Goal: Information Seeking & Learning: Learn about a topic

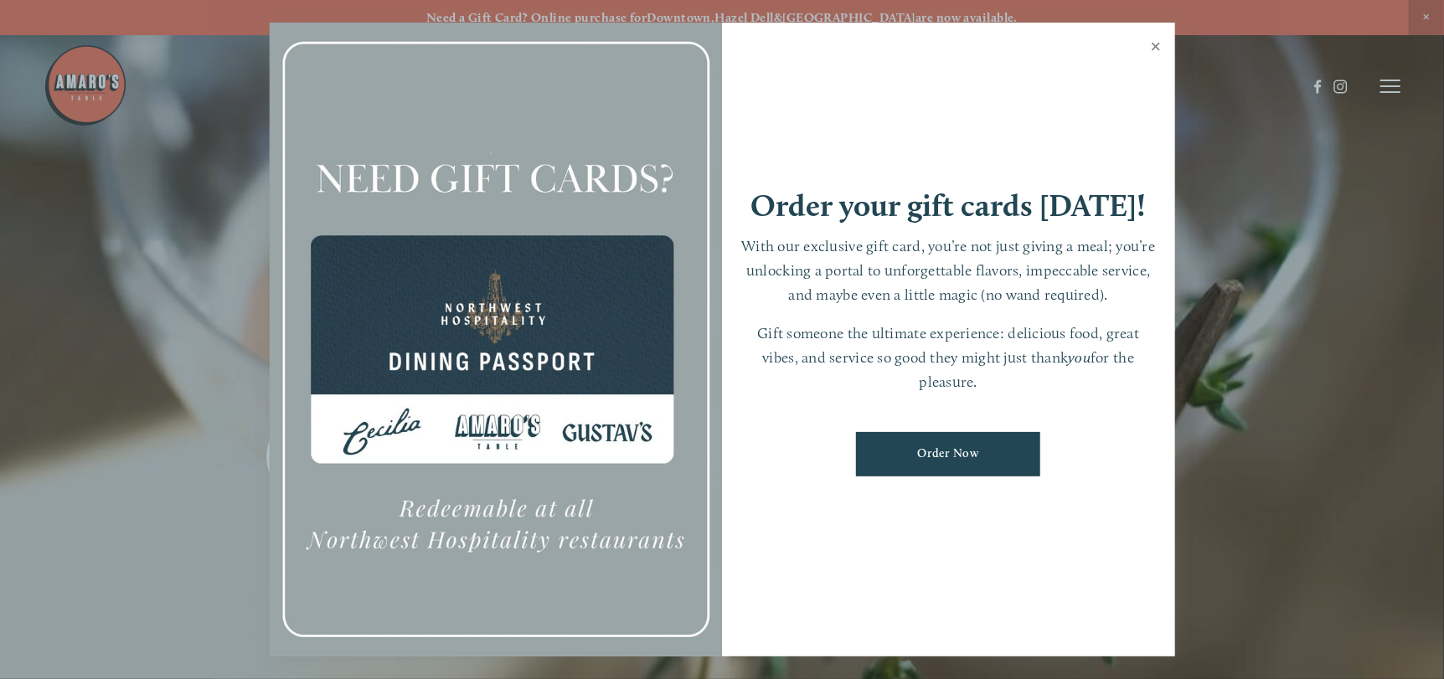
click at [1154, 44] on link "Close" at bounding box center [1156, 48] width 33 height 47
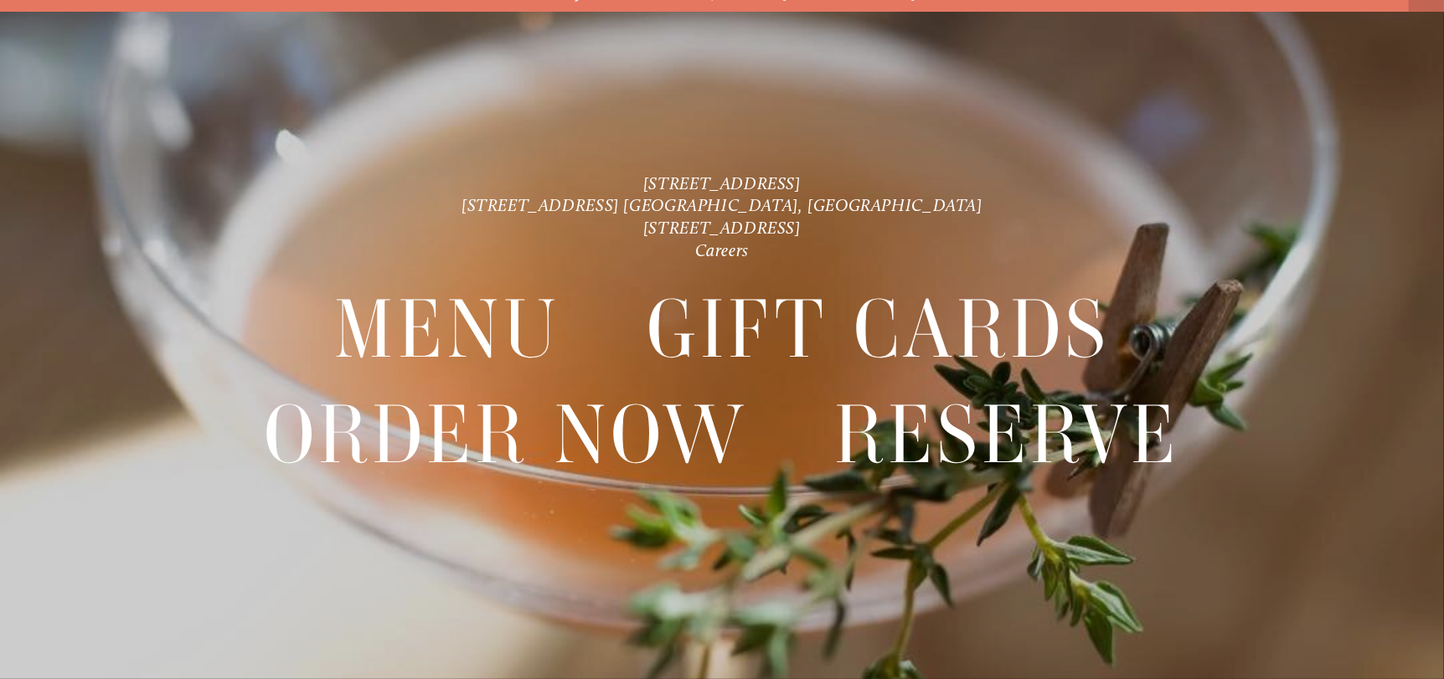
scroll to position [35, 0]
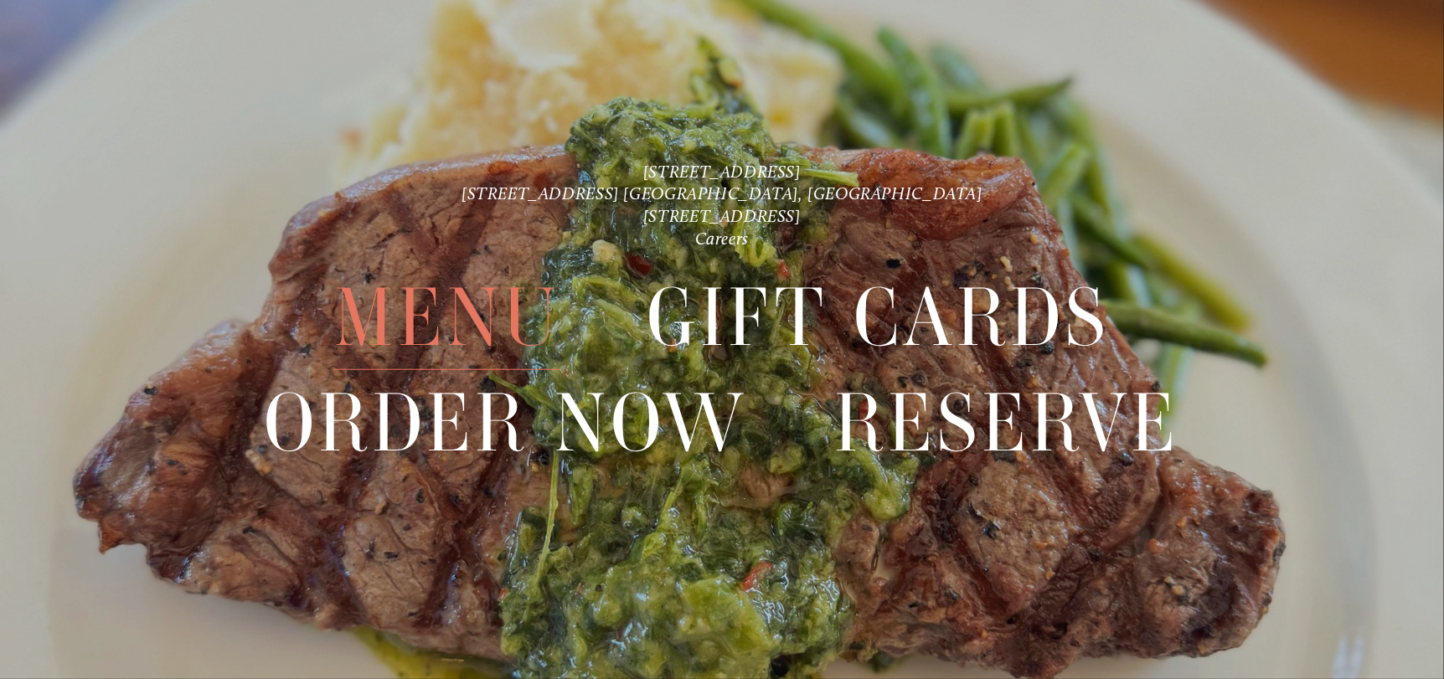
click at [488, 312] on span "Menu" at bounding box center [446, 317] width 225 height 105
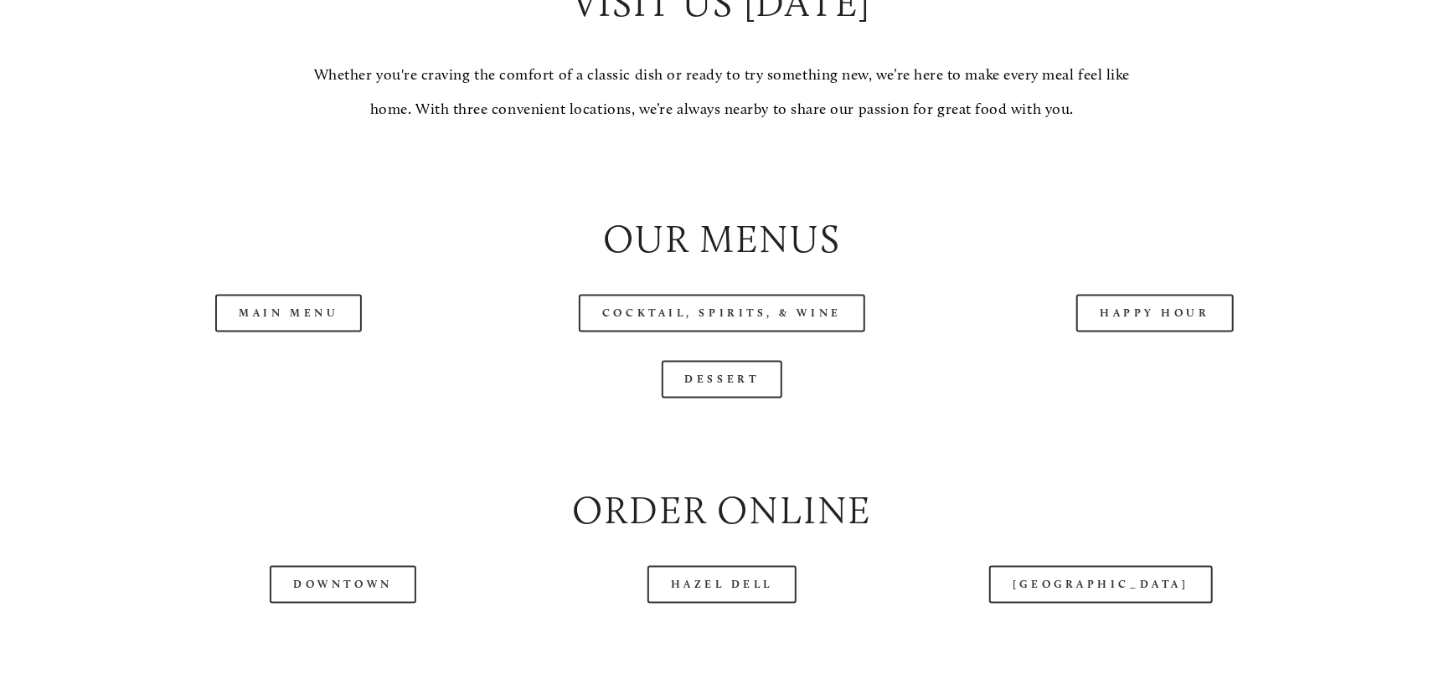
scroll to position [1759, 0]
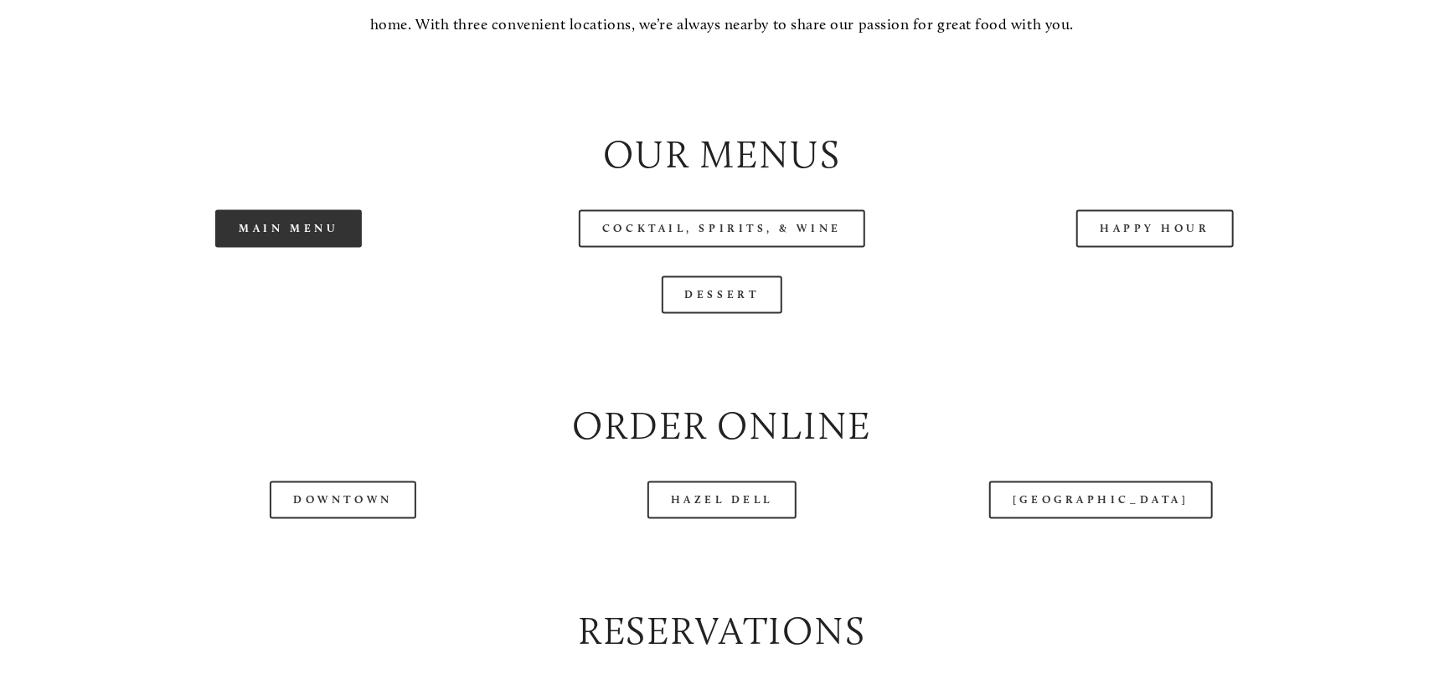
click at [318, 248] on link "Main Menu" at bounding box center [288, 229] width 147 height 38
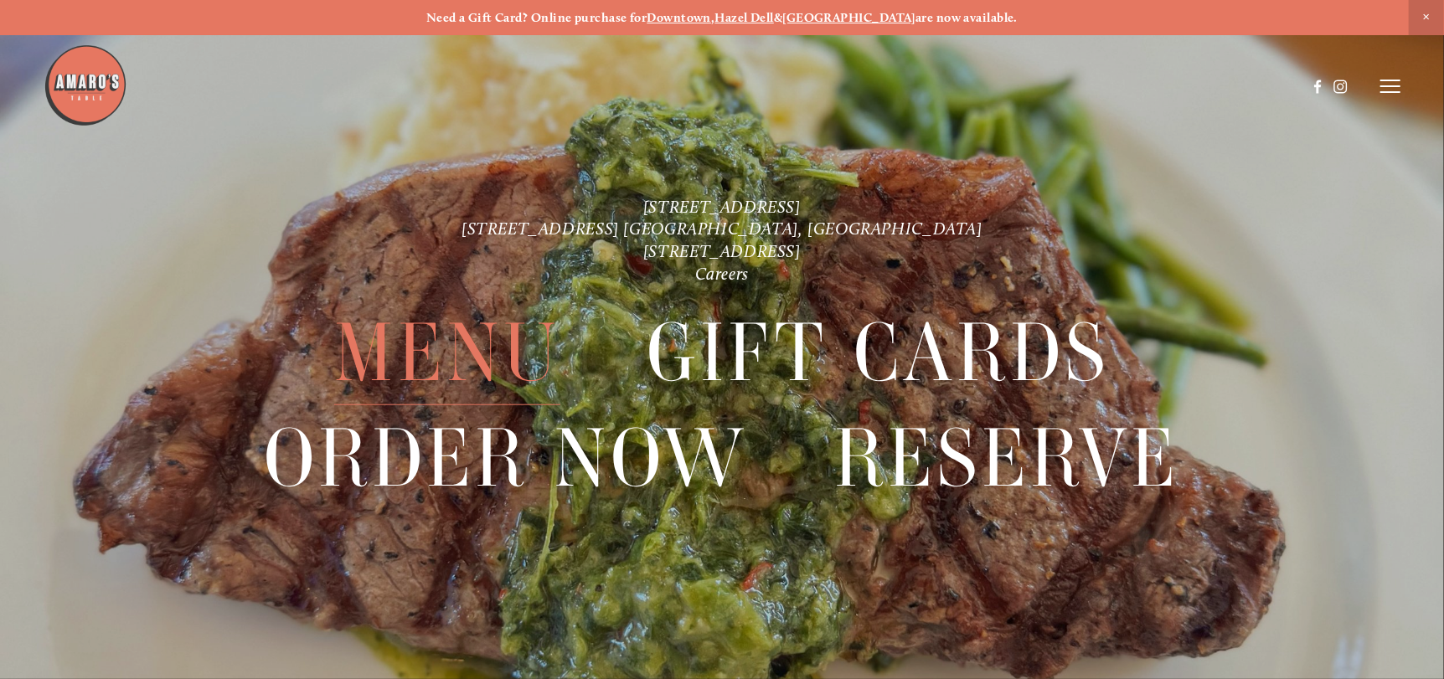
click at [458, 349] on span "Menu" at bounding box center [446, 353] width 225 height 105
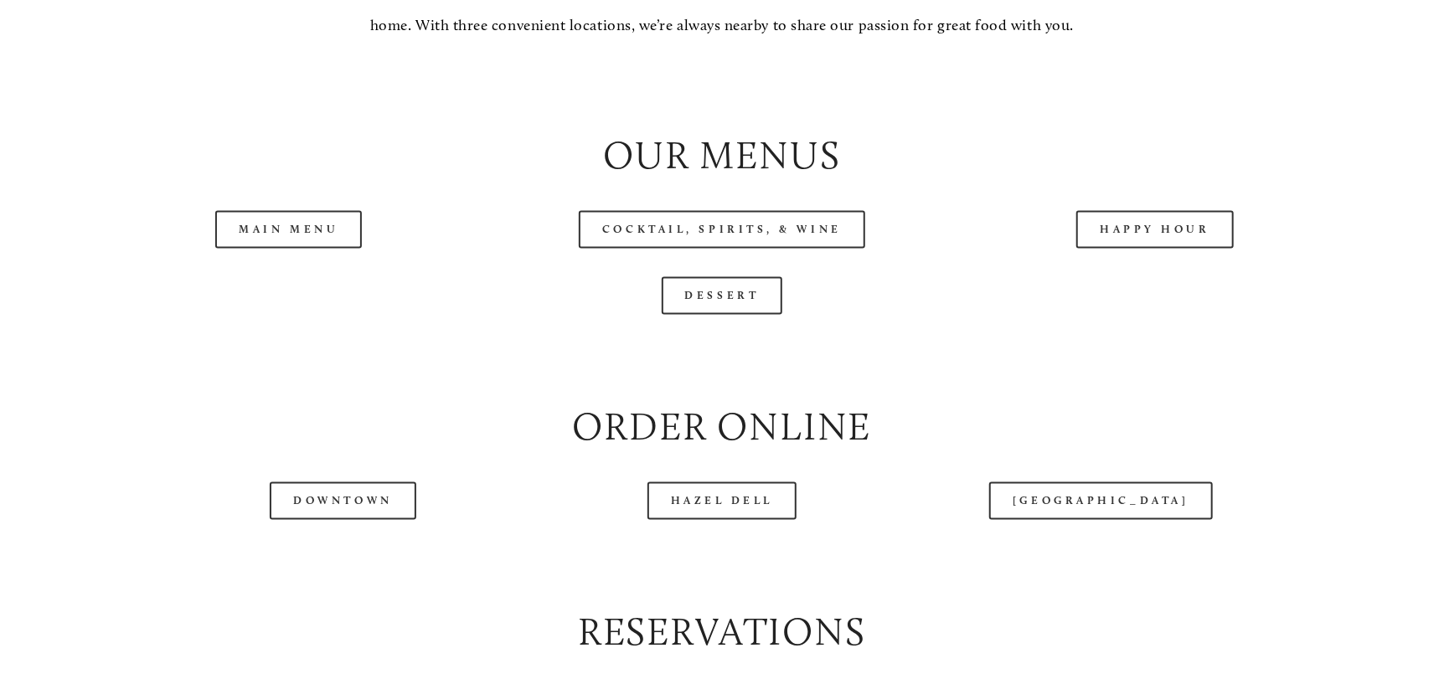
scroll to position [1759, 0]
click at [1138, 248] on link "Happy Hour" at bounding box center [1154, 229] width 157 height 38
click at [284, 248] on link "Main Menu" at bounding box center [288, 229] width 147 height 38
